Goal: Task Accomplishment & Management: Manage account settings

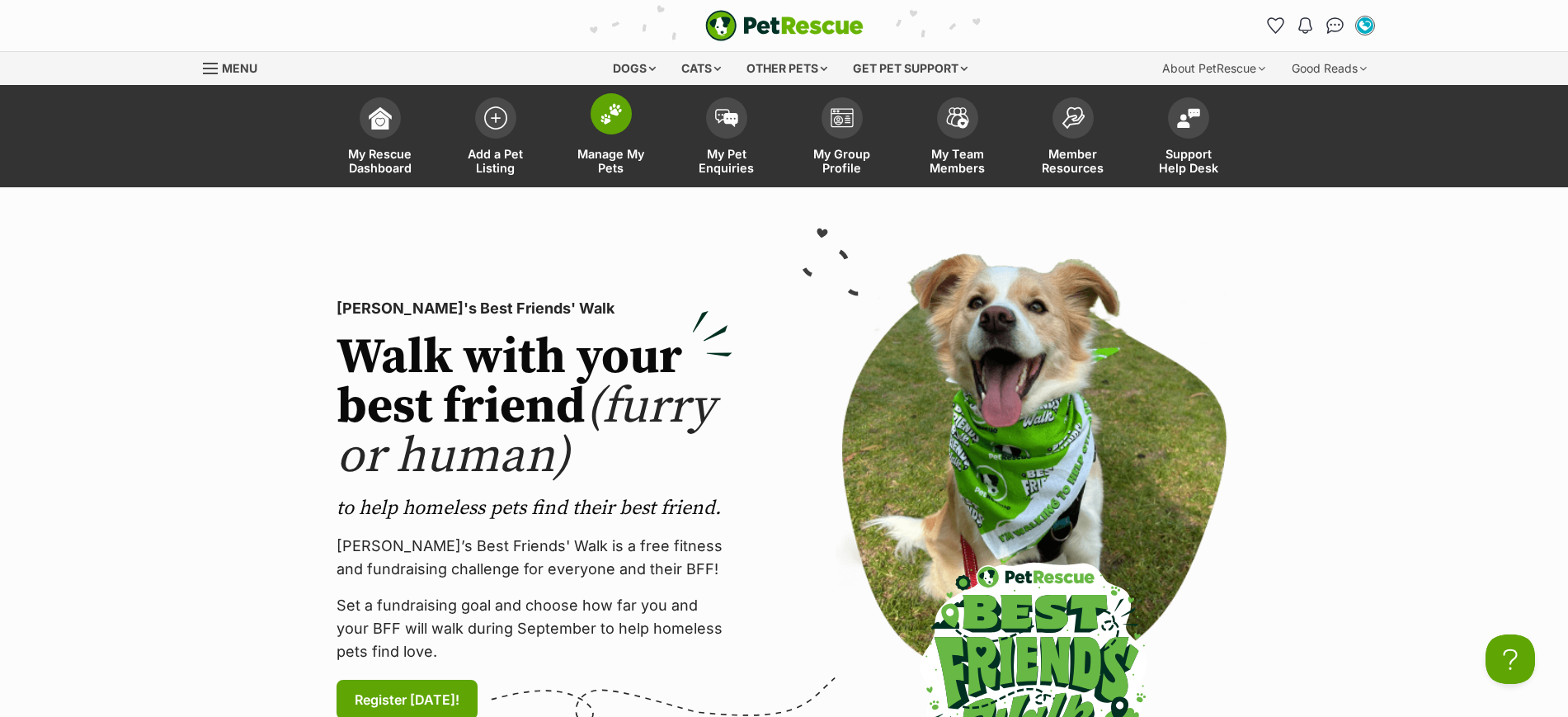
click at [617, 117] on img at bounding box center [611, 113] width 23 height 22
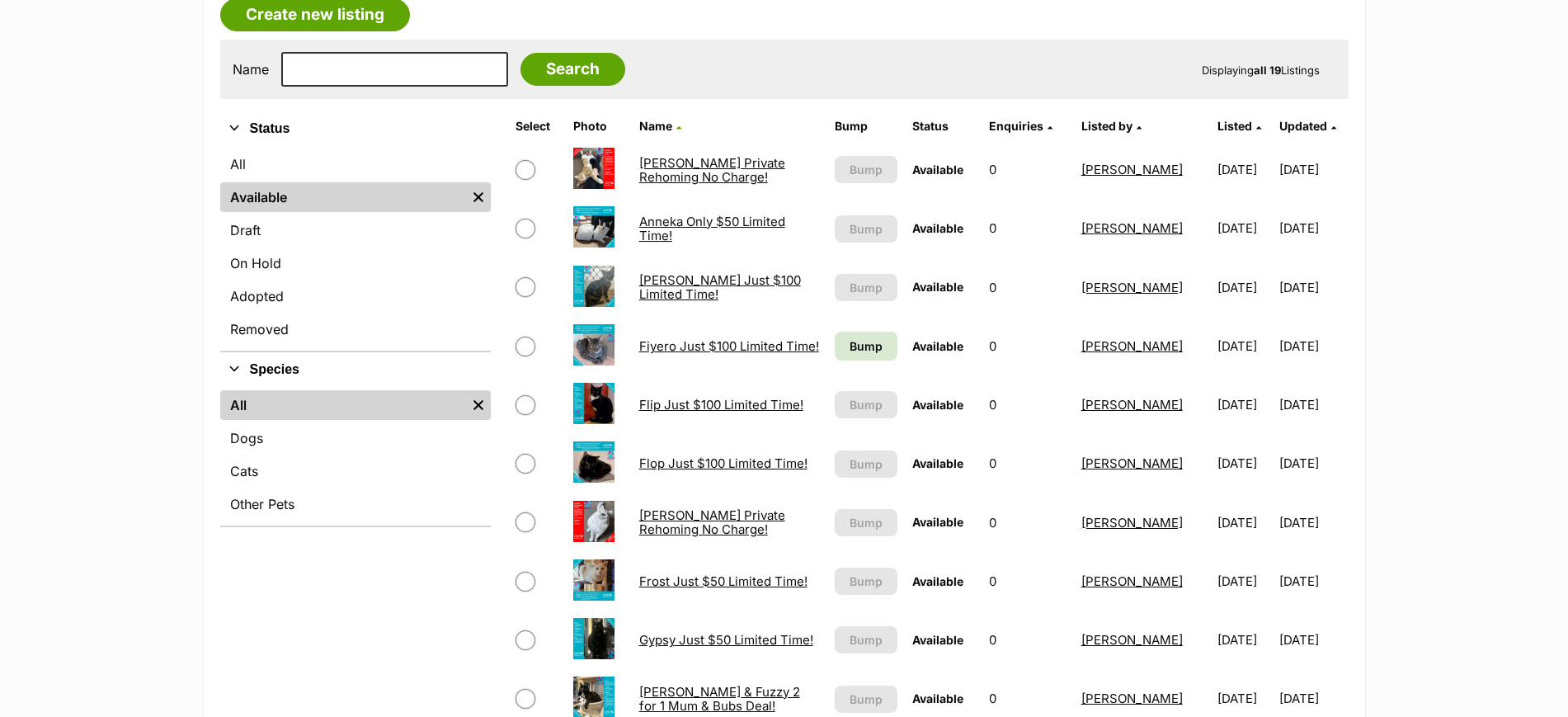
scroll to position [309, 0]
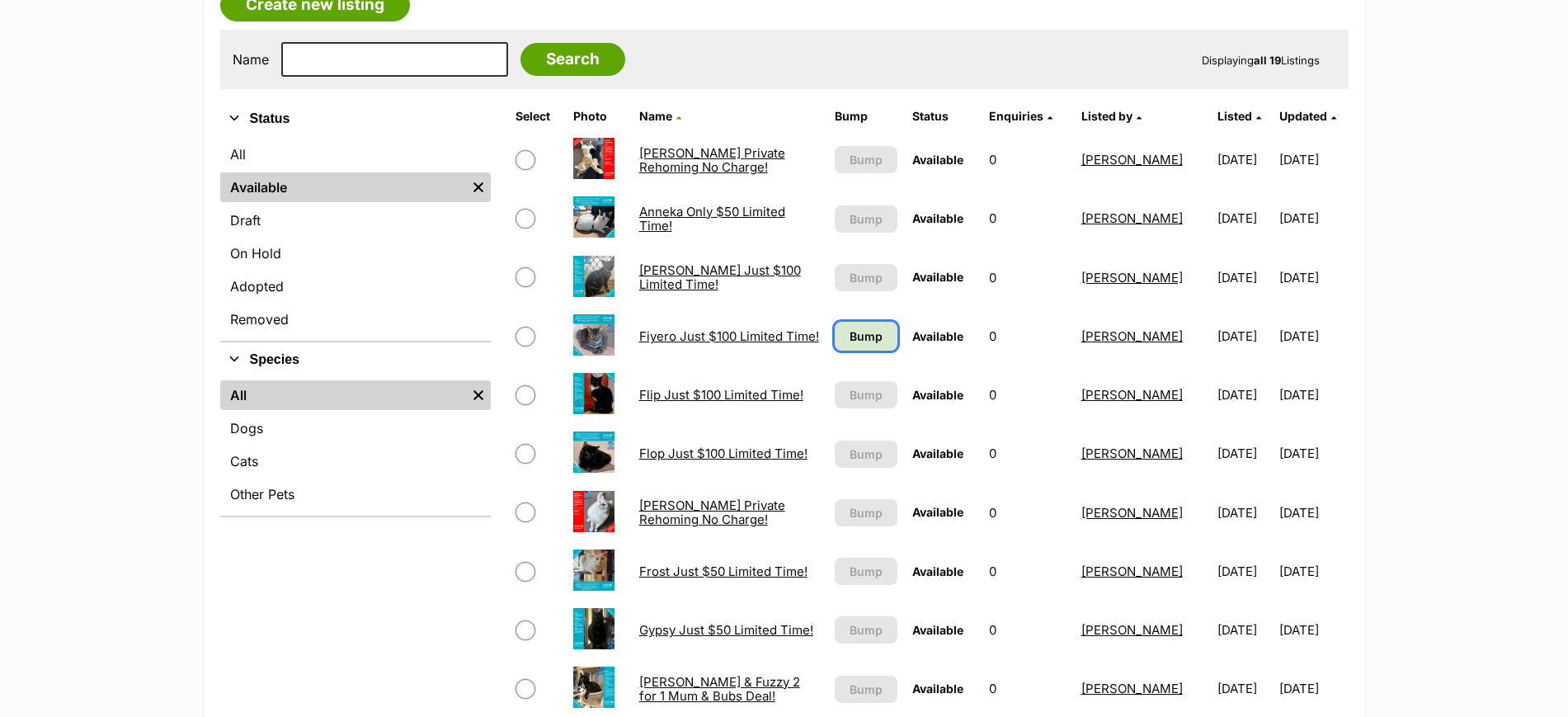
click at [854, 339] on span "Bump" at bounding box center [866, 336] width 33 height 18
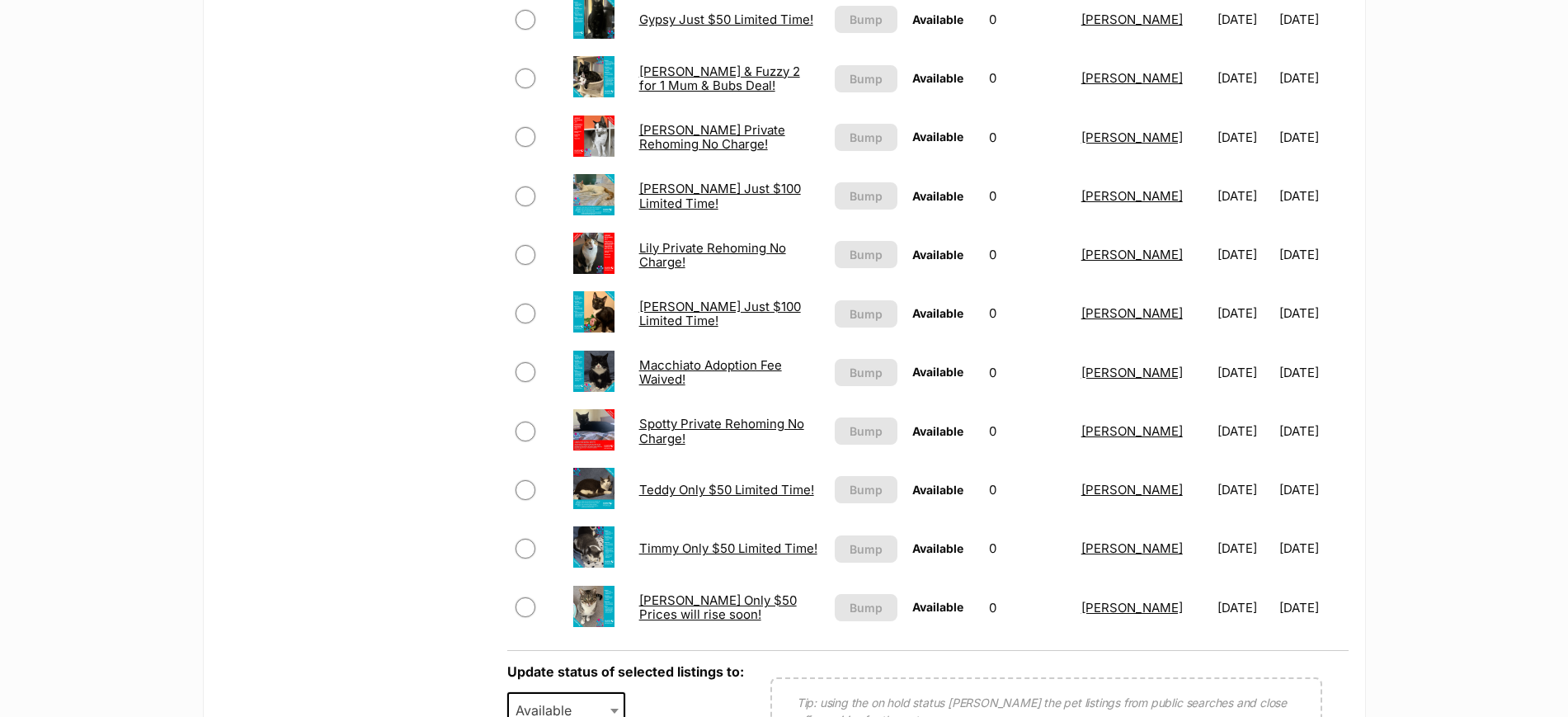
scroll to position [928, 0]
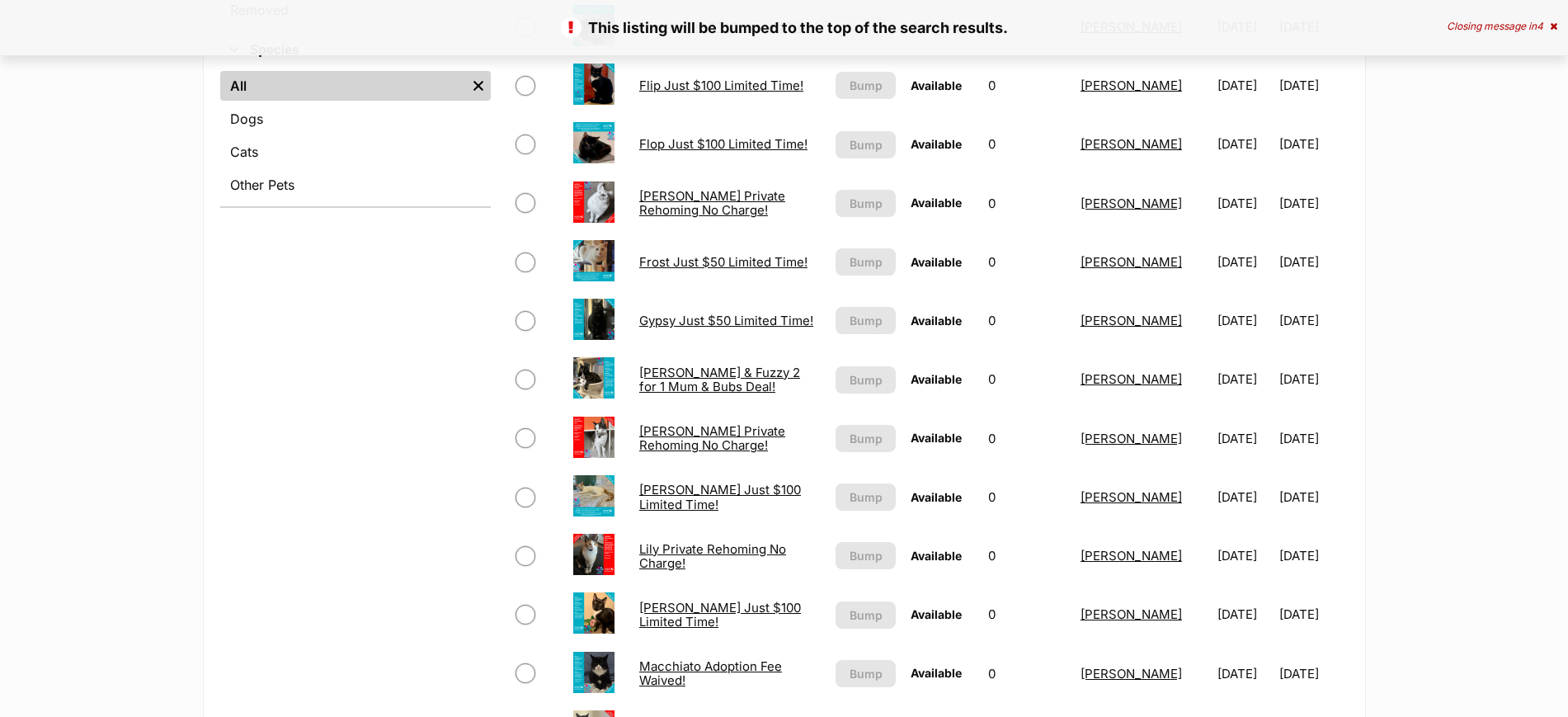
click at [515, 378] on input "checkbox" at bounding box center [525, 380] width 20 height 20
checkbox input "true"
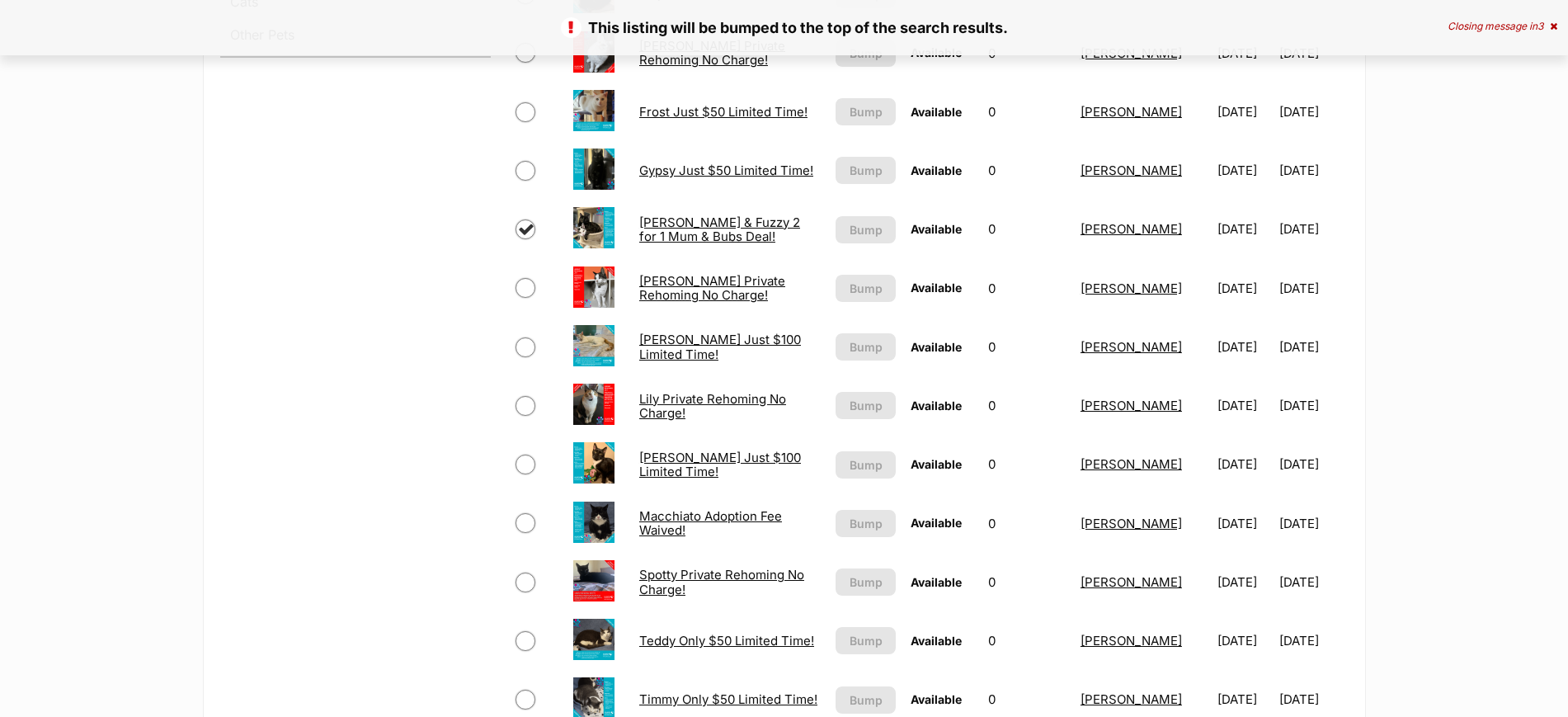
scroll to position [1032, 0]
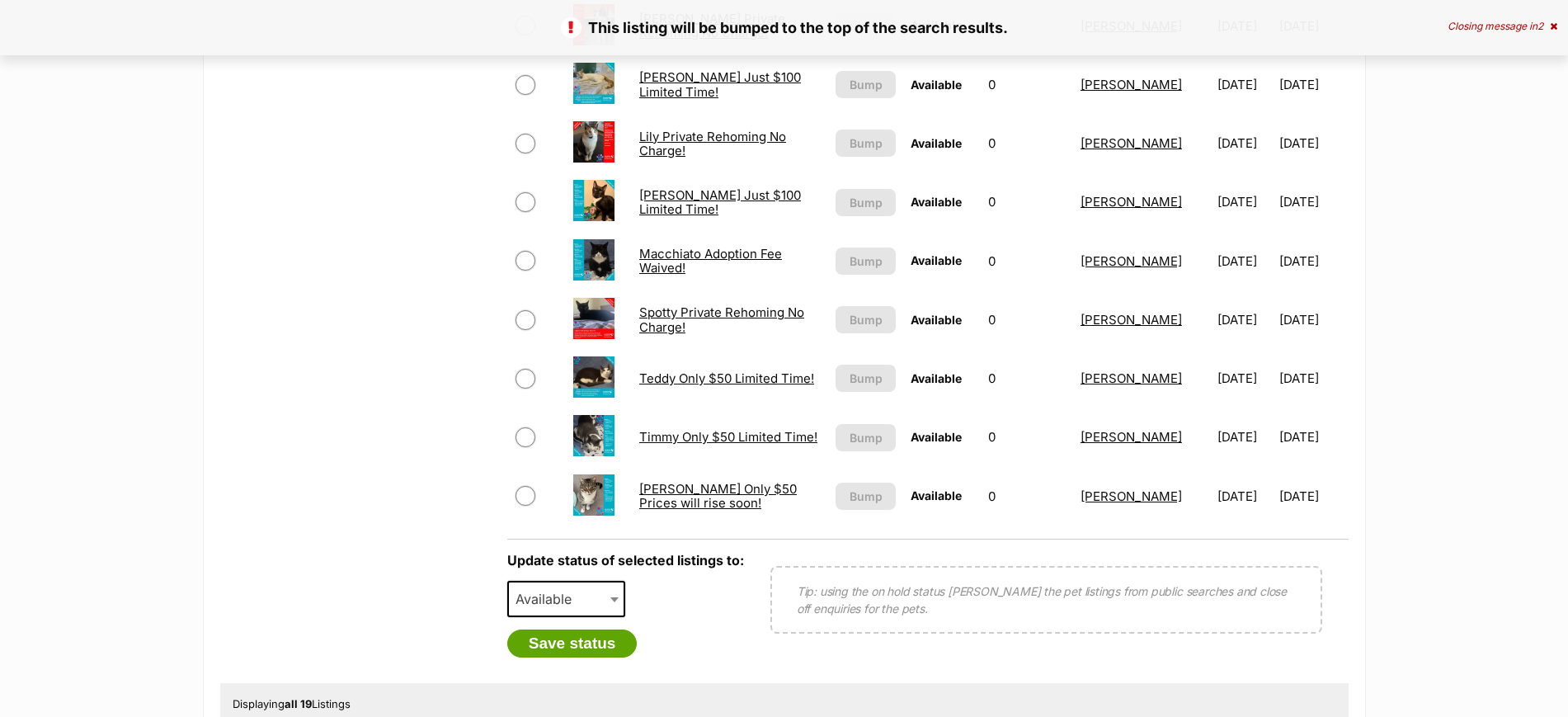
click at [541, 605] on span "Available" at bounding box center [548, 600] width 79 height 23
select select "rehomed"
click at [585, 648] on button "Save status" at bounding box center [572, 644] width 130 height 28
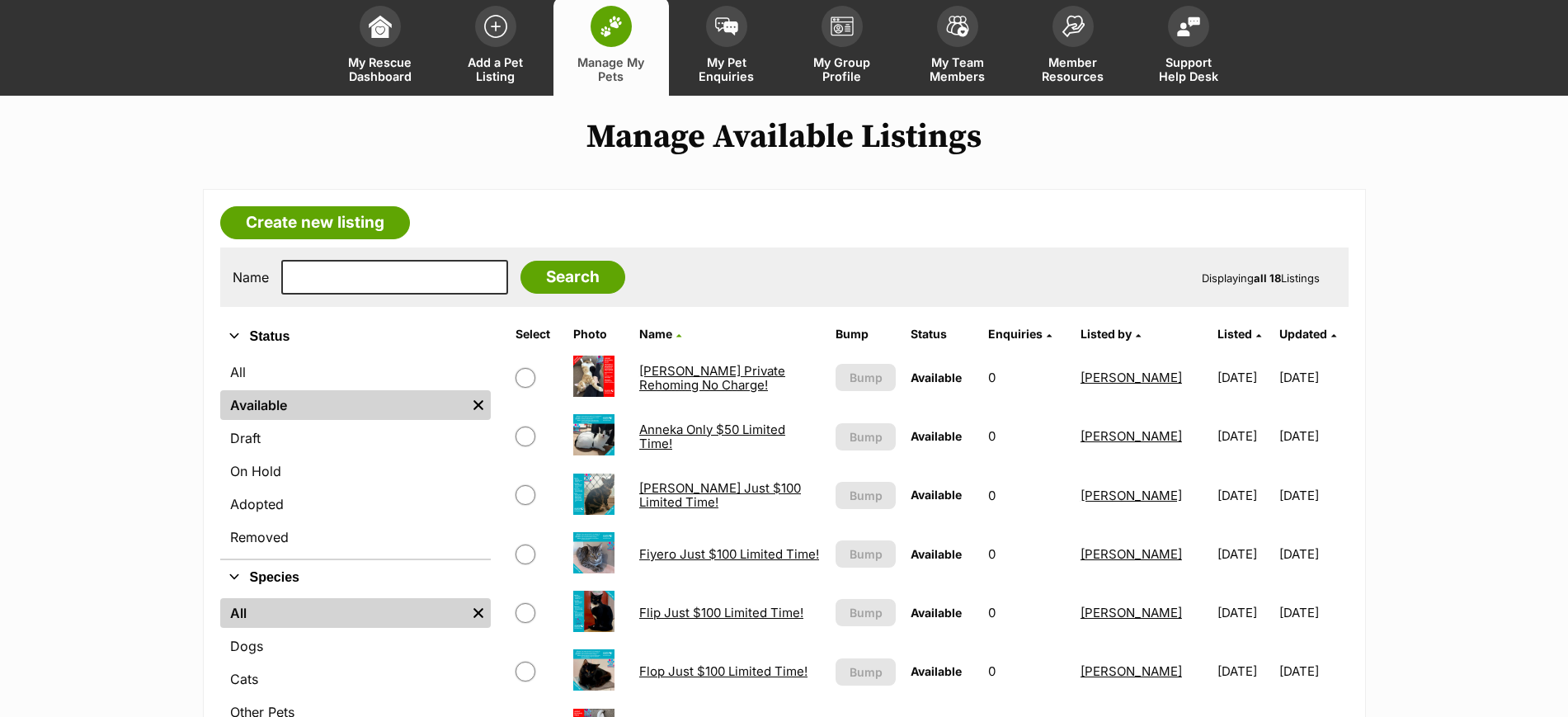
scroll to position [0, 0]
